Goal: Navigation & Orientation: Find specific page/section

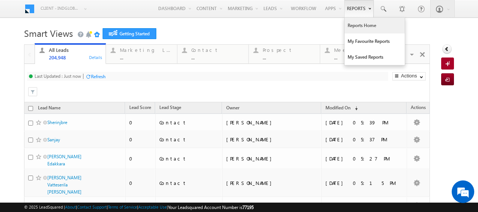
click at [357, 27] on link "Reports Home" at bounding box center [375, 26] width 60 height 16
